Goal: Transaction & Acquisition: Purchase product/service

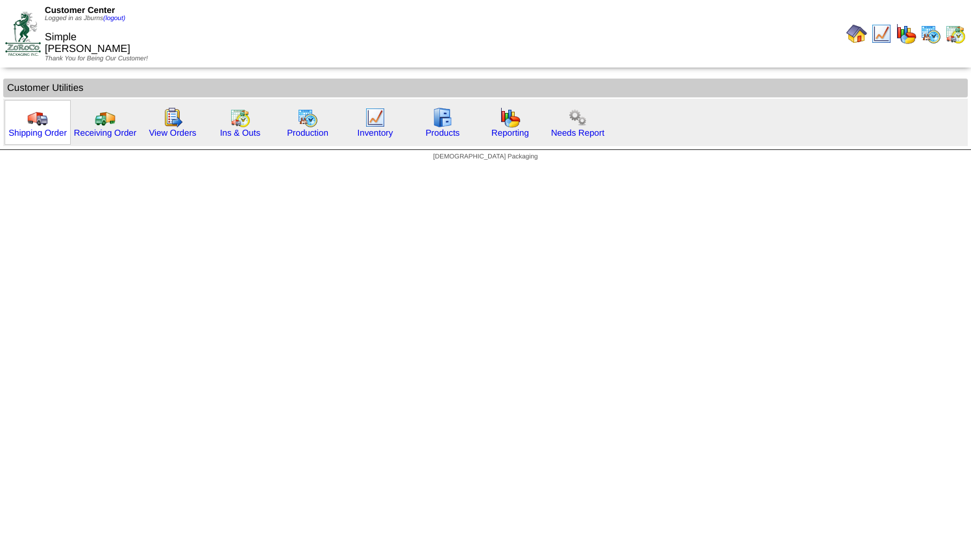
click at [38, 121] on img at bounding box center [37, 117] width 21 height 21
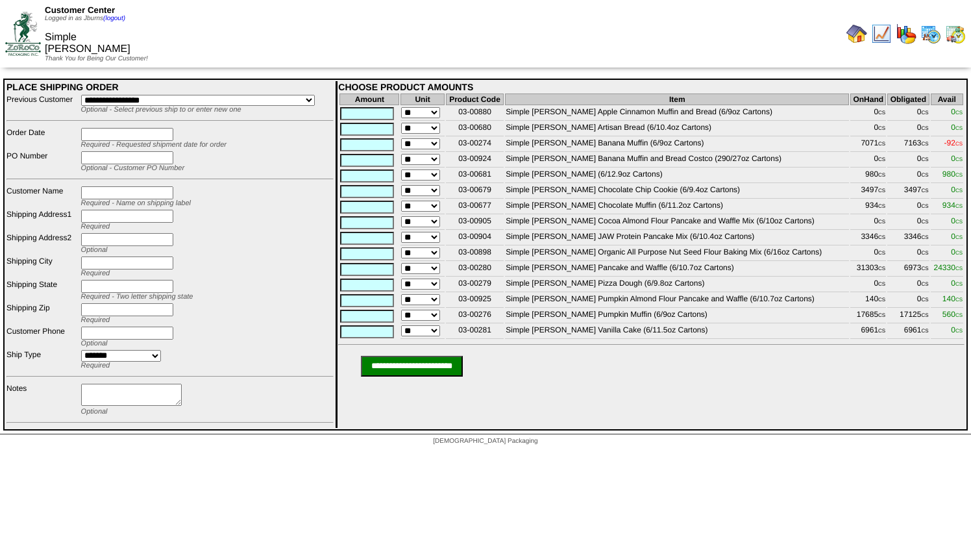
drag, startPoint x: 794, startPoint y: 308, endPoint x: 533, endPoint y: 311, distance: 260.9
click at [533, 308] on td "Simple Mills Pumpkin Almond Flour Pancake and Waffle (6/10.7oz Cartons)" at bounding box center [677, 300] width 344 height 14
copy td "Simple Mills Pumpkin Almond Flour Pancake and Waffle (6/10.7oz Cartons)"
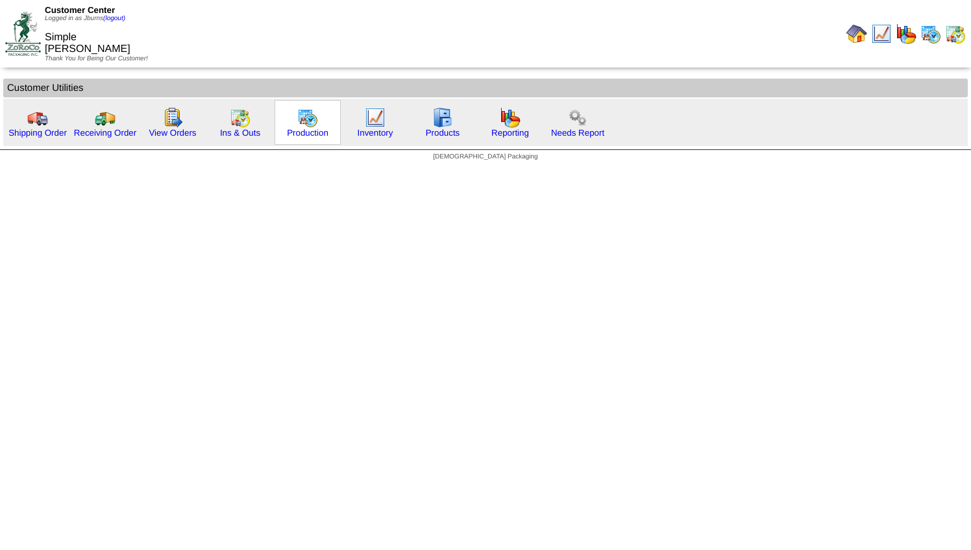
click at [311, 125] on img at bounding box center [307, 117] width 21 height 21
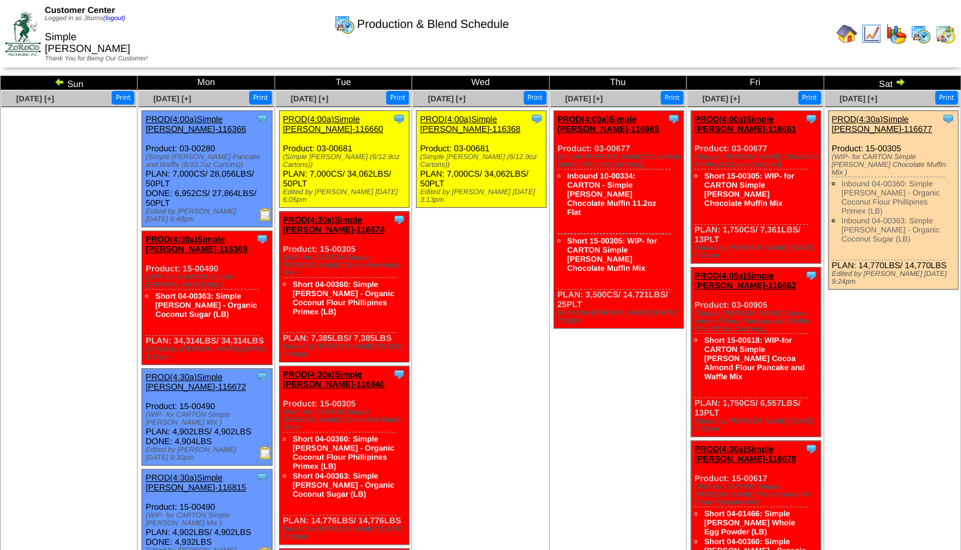
click at [58, 84] on img at bounding box center [60, 82] width 10 height 10
